Goal: Information Seeking & Learning: Learn about a topic

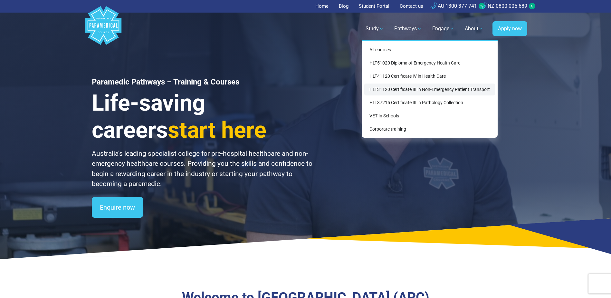
click at [403, 90] on link "HLT31120 Certificate III in Non-Emergency Patient Transport" at bounding box center [429, 89] width 131 height 12
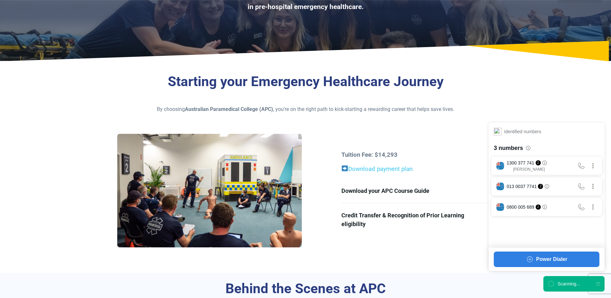
scroll to position [97, 0]
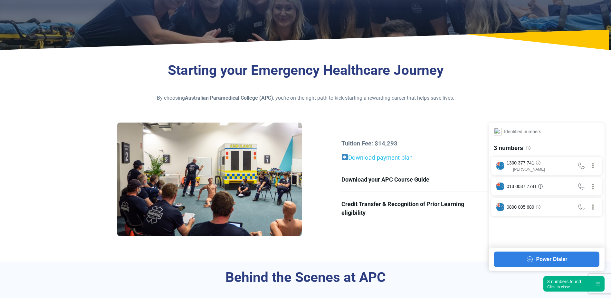
click at [370, 159] on link "Download payment plan" at bounding box center [377, 157] width 71 height 7
